Goal: Obtain resource: Download file/media

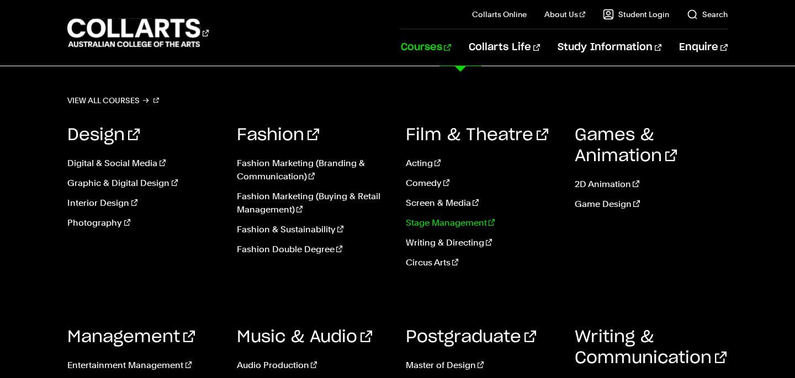
scroll to position [920, 0]
click at [704, 292] on div "Games & Animation 2D Animation Game Design" at bounding box center [650, 200] width 152 height 185
click at [451, 49] on link "Courses" at bounding box center [426, 47] width 50 height 36
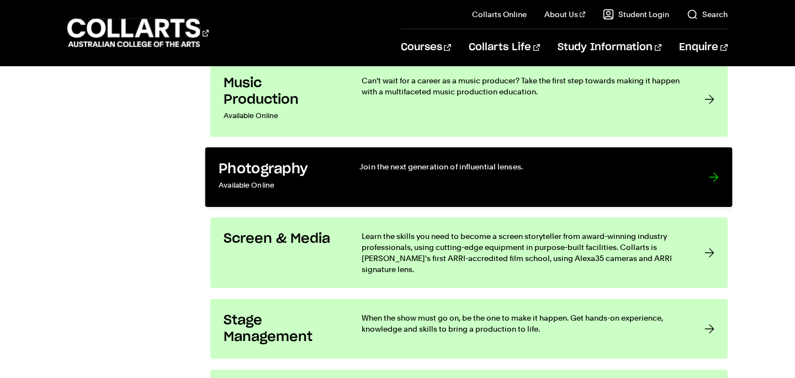
scroll to position [2288, 0]
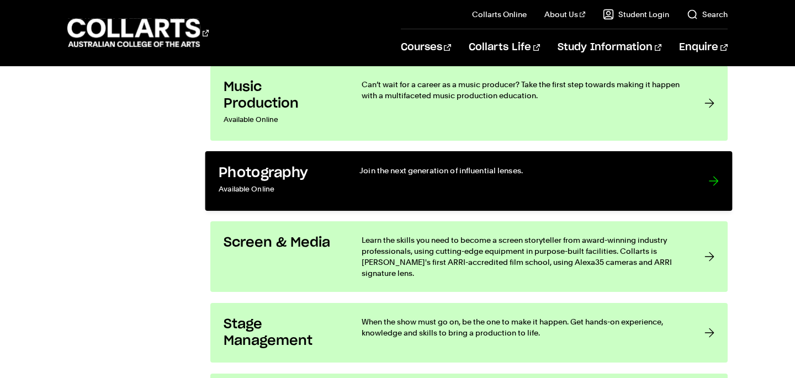
click at [544, 171] on p "Join the next generation of influential lenses." at bounding box center [523, 170] width 327 height 11
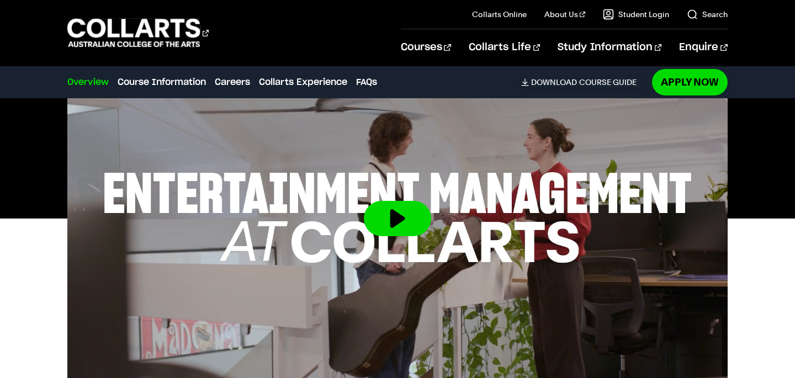
scroll to position [415, 0]
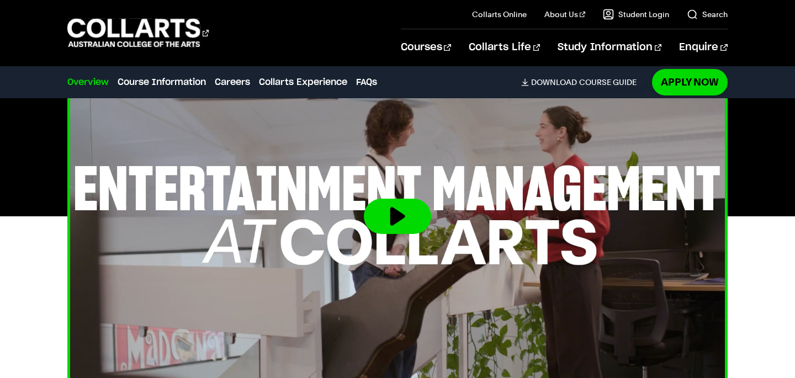
click at [403, 204] on button at bounding box center [397, 216] width 67 height 35
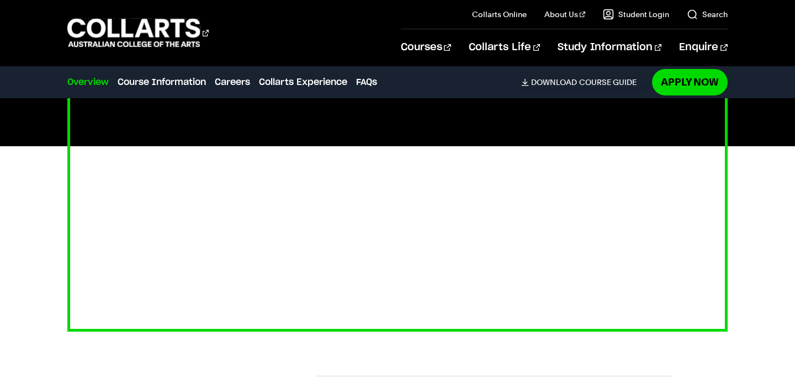
scroll to position [478, 0]
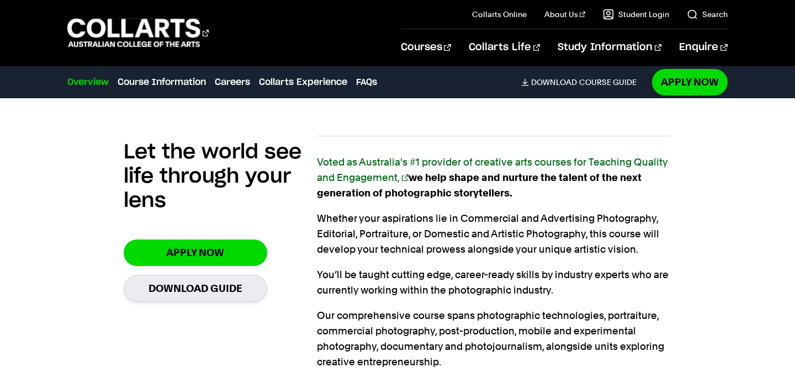
scroll to position [694, 0]
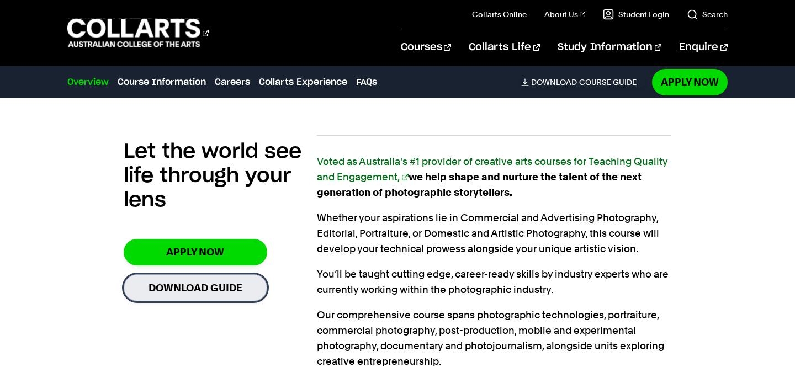
click at [225, 274] on link "Download Guide" at bounding box center [195, 287] width 143 height 27
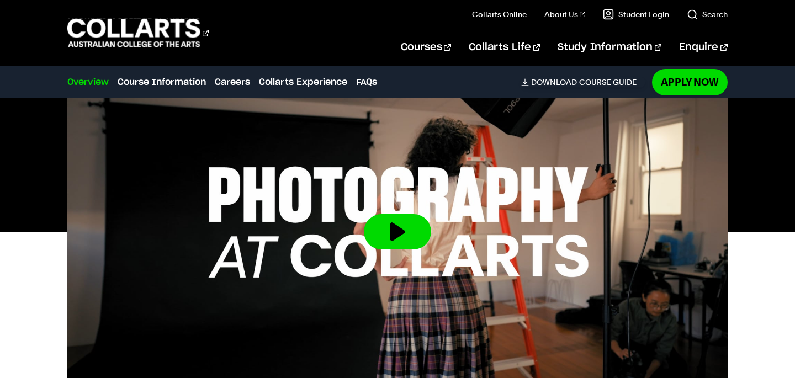
scroll to position [366, 0]
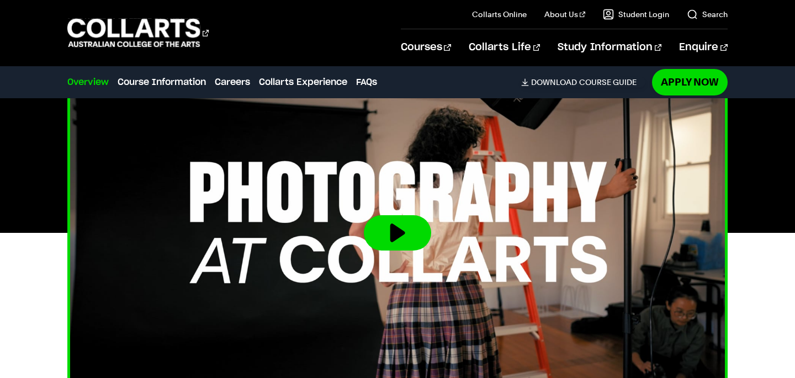
click at [402, 215] on button at bounding box center [397, 232] width 67 height 35
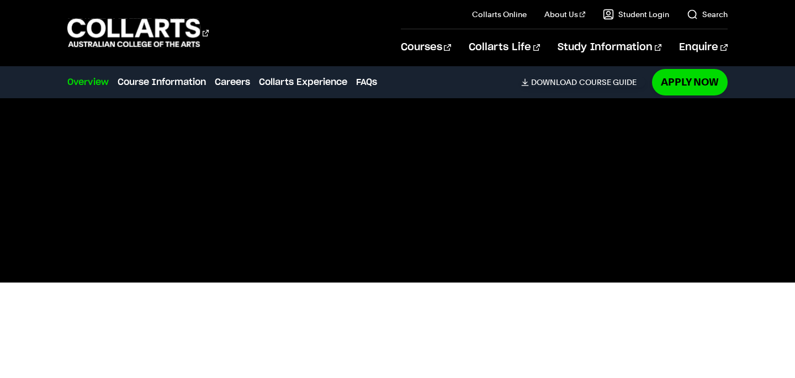
scroll to position [317, 0]
